Goal: Find specific fact: Find specific fact

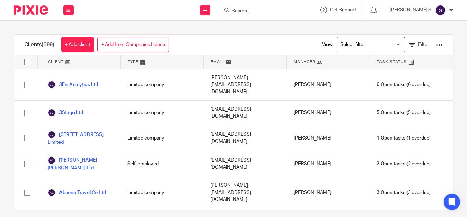
click at [262, 7] on form at bounding box center [267, 10] width 73 height 9
click at [266, 10] on input "Search" at bounding box center [262, 11] width 62 height 6
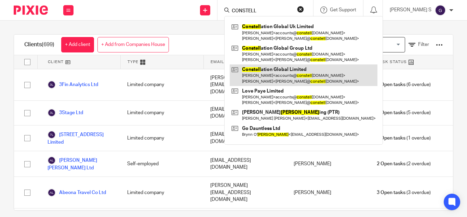
type input "CONSTELL"
click at [314, 69] on link at bounding box center [304, 74] width 148 height 21
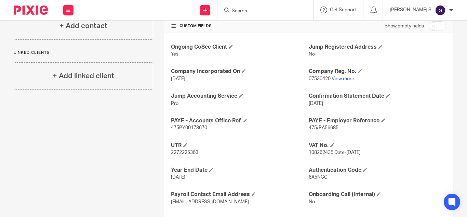
scroll to position [241, 0]
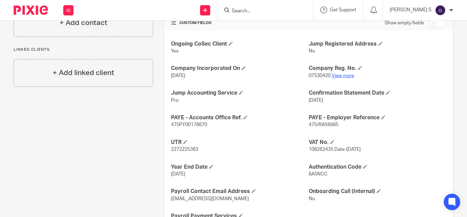
click at [349, 76] on link "View more" at bounding box center [343, 75] width 23 height 5
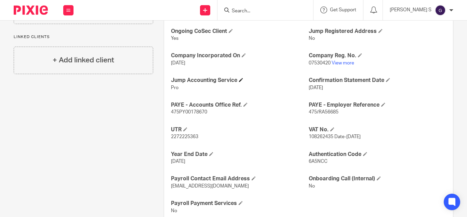
scroll to position [275, 0]
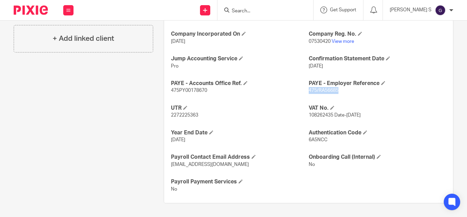
drag, startPoint x: 306, startPoint y: 91, endPoint x: 336, endPoint y: 95, distance: 30.3
click at [336, 95] on div "Ongoing CoSec Client Yes Jump Registered Address No Company Incorporated On [DA…" at bounding box center [308, 99] width 289 height 207
copy span "475/RA56685"
drag, startPoint x: 169, startPoint y: 90, endPoint x: 210, endPoint y: 92, distance: 40.8
click at [210, 92] on p "475PY00178670" at bounding box center [240, 90] width 138 height 7
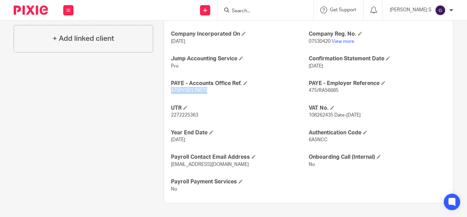
copy span "475PY00178670"
click at [338, 41] on link "View more" at bounding box center [343, 41] width 23 height 5
